Goal: Transaction & Acquisition: Purchase product/service

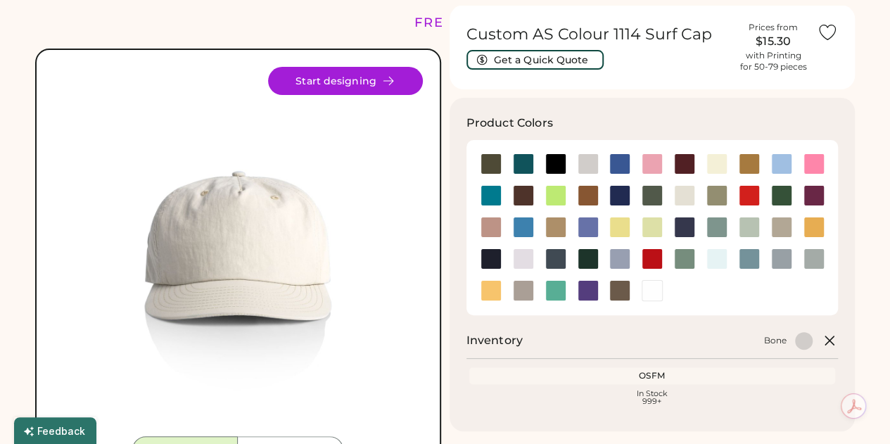
scroll to position [70, 0]
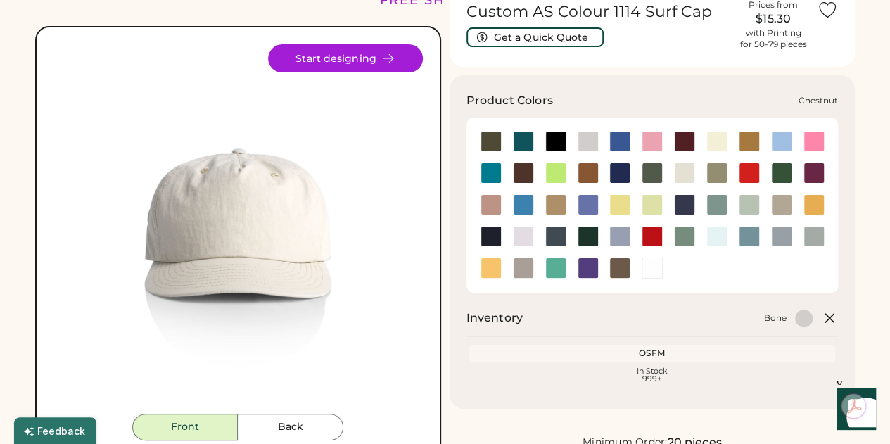
click at [528, 174] on div at bounding box center [523, 173] width 21 height 21
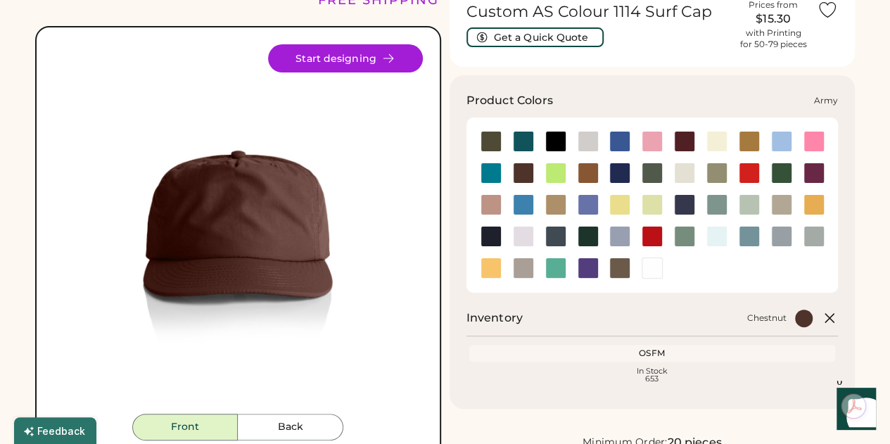
click at [487, 141] on div at bounding box center [491, 141] width 21 height 21
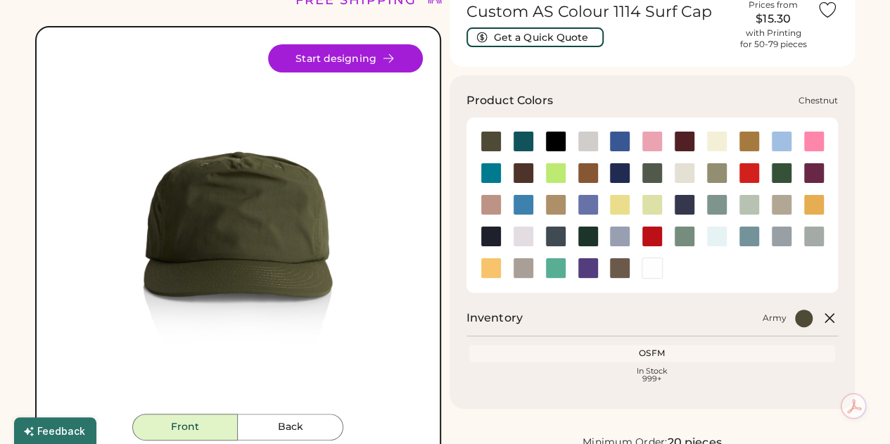
click at [522, 171] on div at bounding box center [523, 173] width 21 height 21
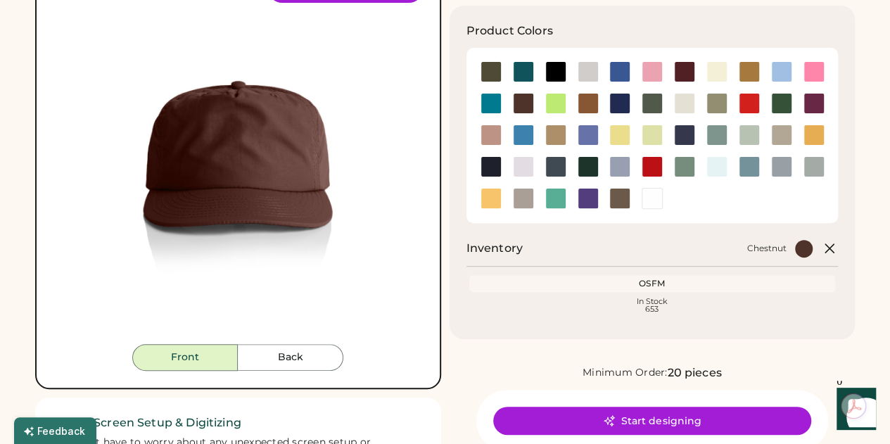
scroll to position [141, 0]
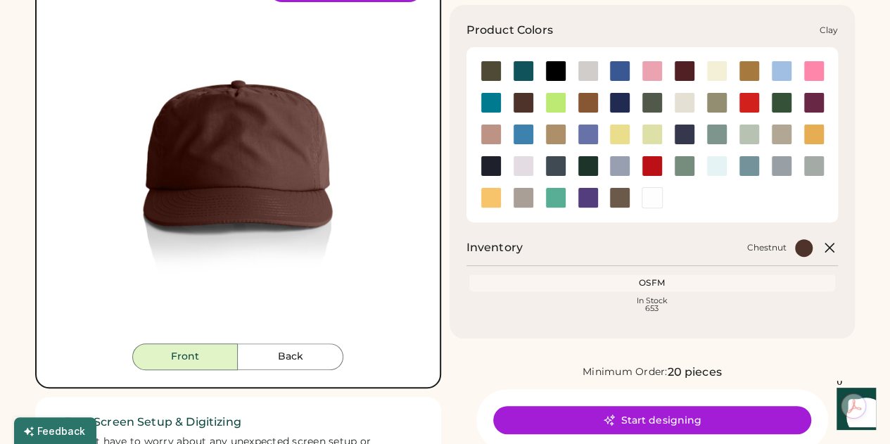
click at [585, 102] on div at bounding box center [588, 102] width 21 height 21
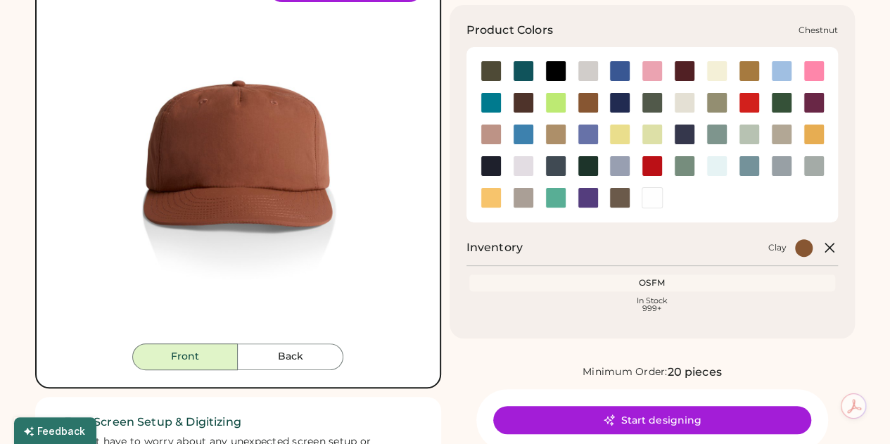
click at [520, 100] on div at bounding box center [523, 102] width 21 height 21
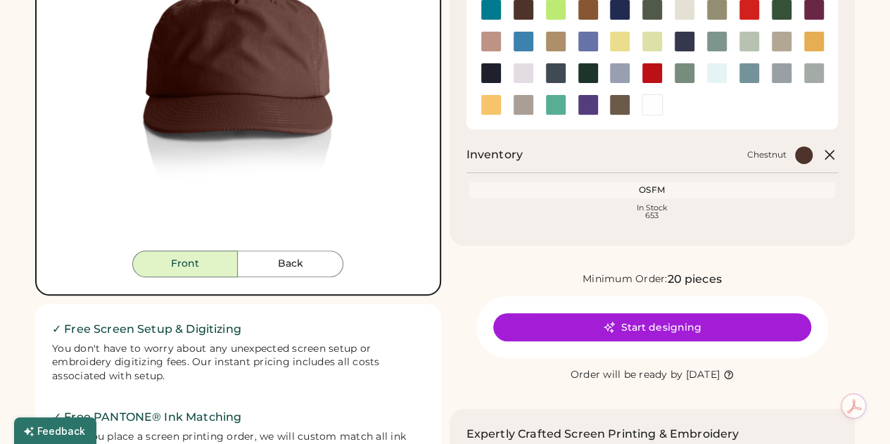
scroll to position [352, 0]
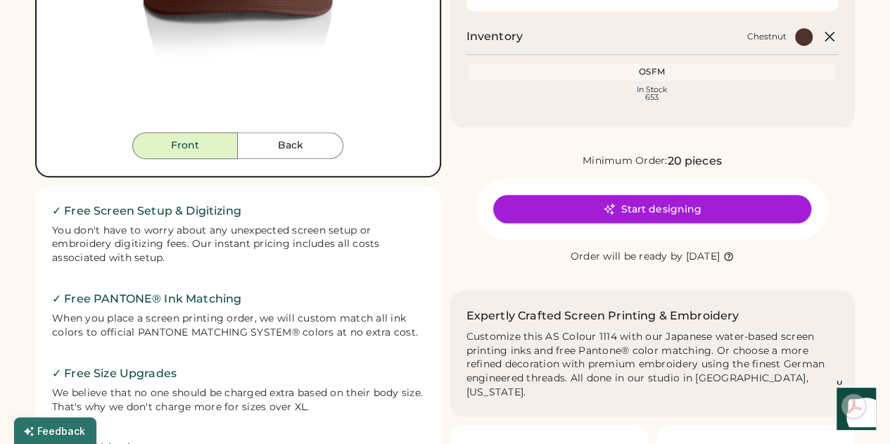
click at [622, 208] on button "Start designing" at bounding box center [652, 209] width 318 height 28
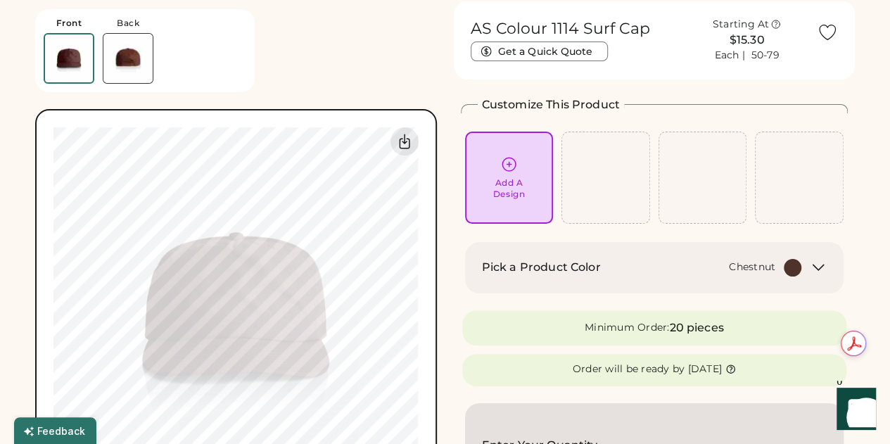
scroll to position [70, 0]
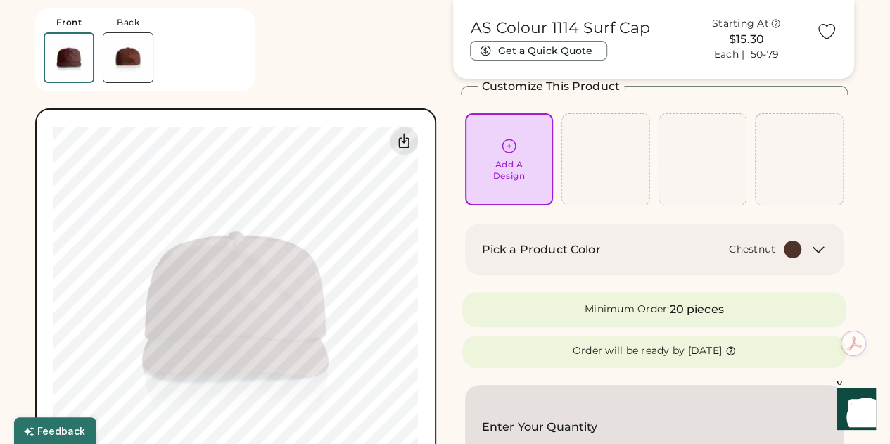
click at [514, 148] on icon at bounding box center [509, 146] width 18 height 18
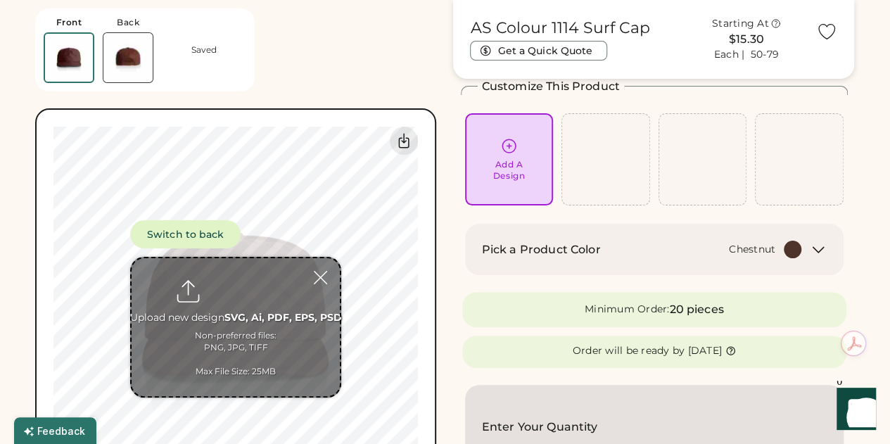
click at [283, 298] on input "file" at bounding box center [236, 327] width 208 height 138
type input "**********"
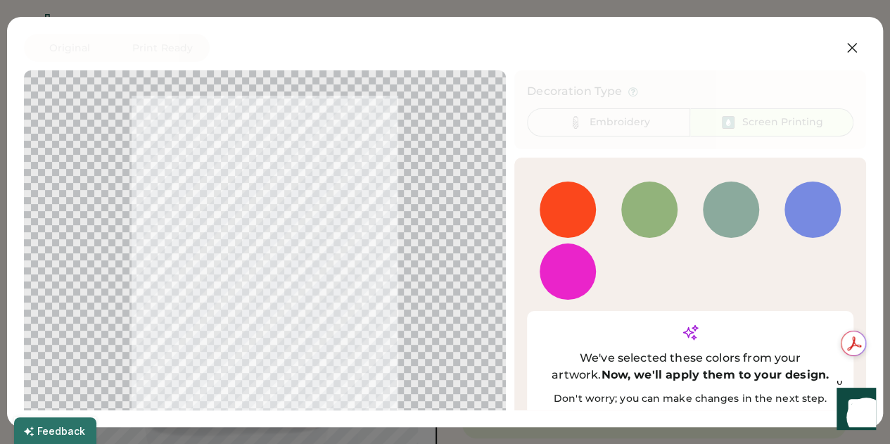
scroll to position [65, 0]
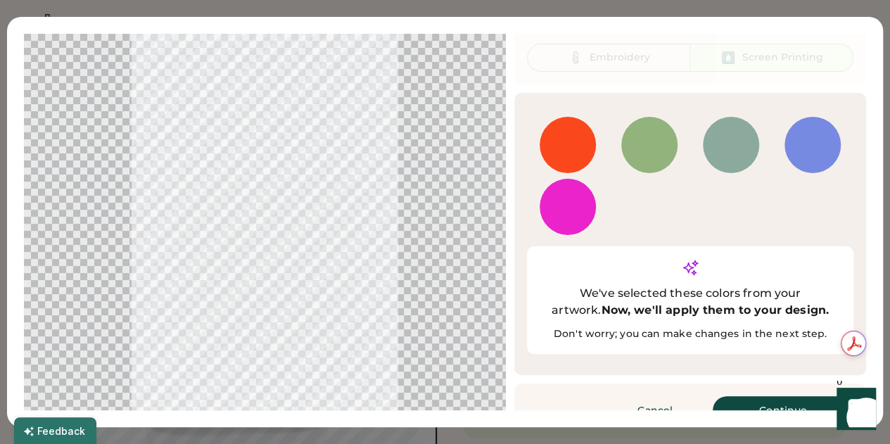
click at [742, 396] on button "Continue" at bounding box center [783, 410] width 141 height 28
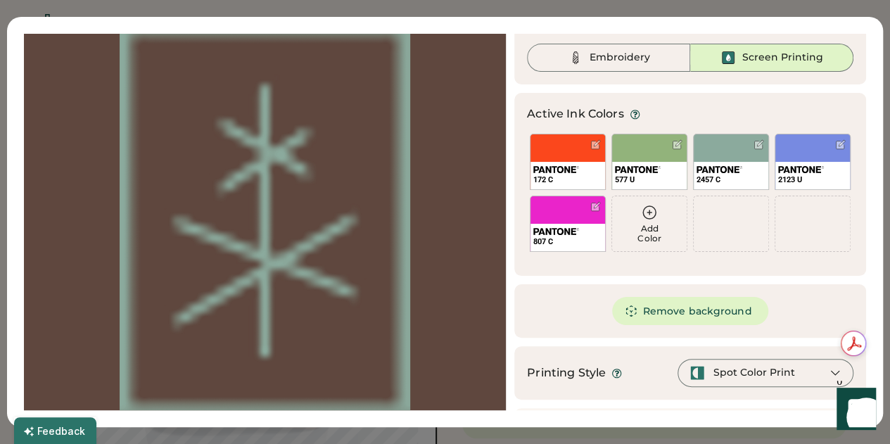
click at [249, 236] on div at bounding box center [265, 218] width 457 height 400
click at [630, 145] on div "577 U" at bounding box center [649, 162] width 76 height 56
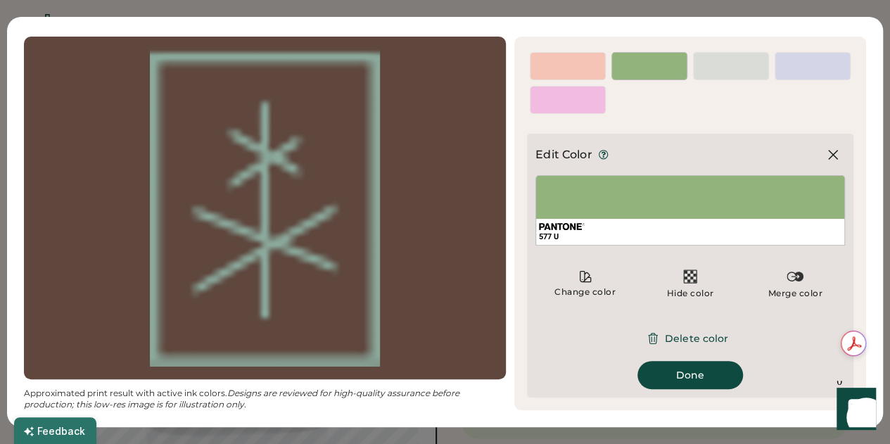
scroll to position [34, 0]
click at [689, 277] on div "Hide color" at bounding box center [689, 283] width 99 height 42
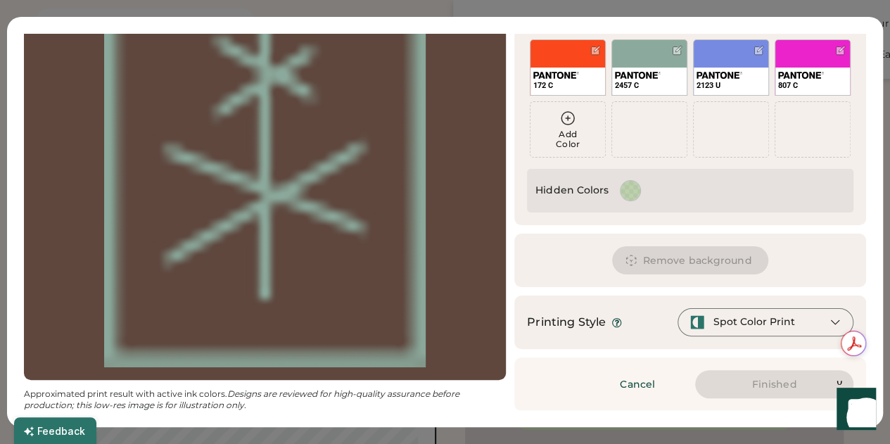
scroll to position [0, 0]
click at [626, 378] on button "Cancel" at bounding box center [637, 384] width 98 height 28
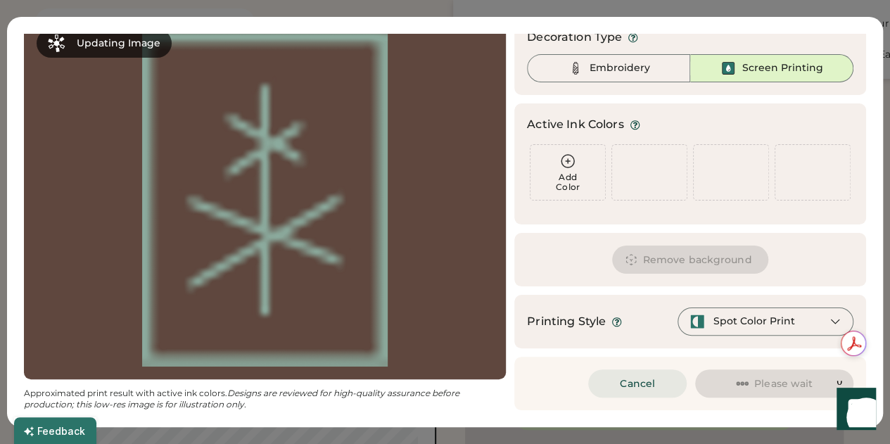
scroll to position [53, 0]
click at [625, 385] on button "Cancel" at bounding box center [637, 384] width 98 height 28
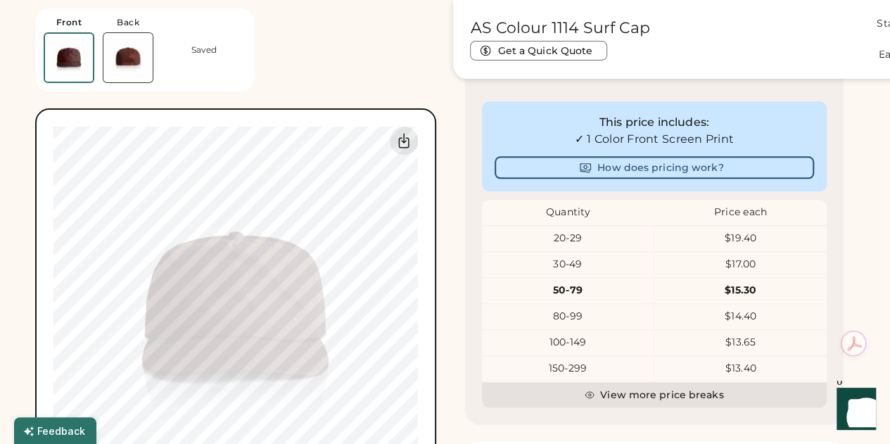
scroll to position [704, 0]
